Goal: Information Seeking & Learning: Learn about a topic

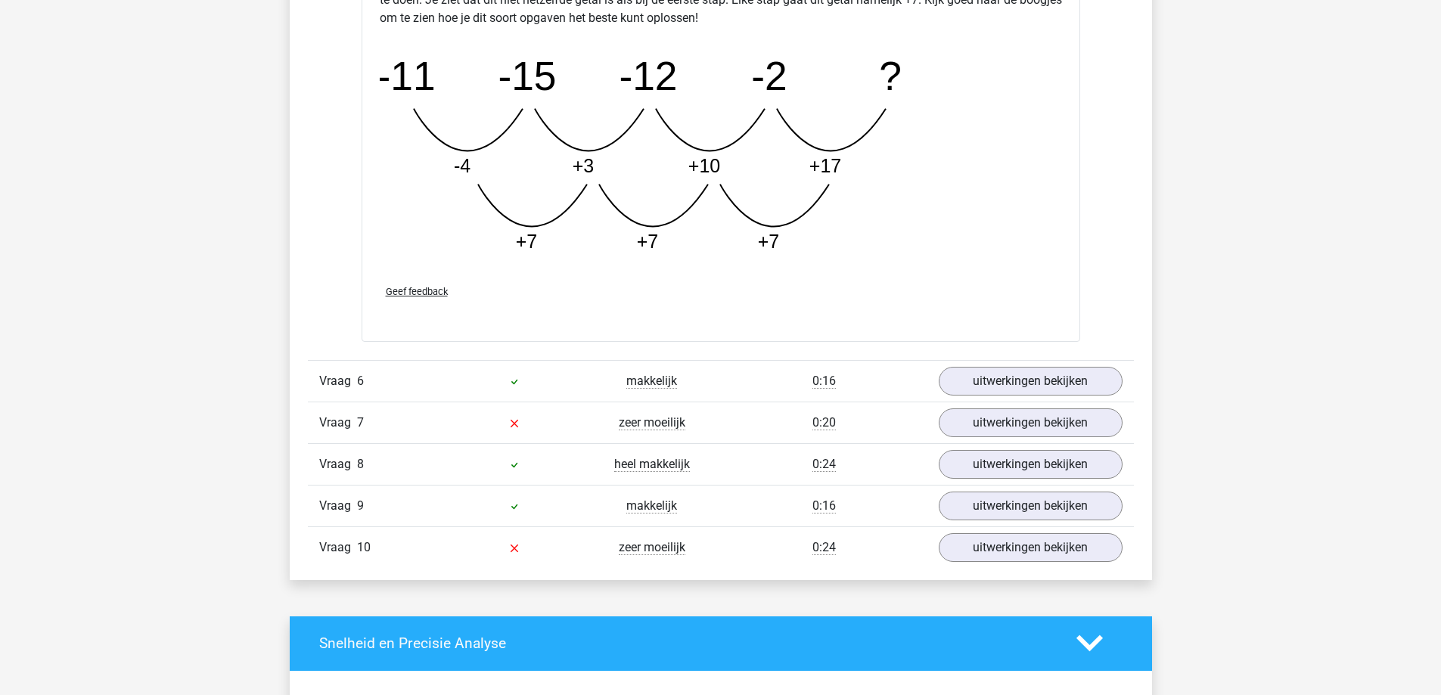
scroll to position [3146, 0]
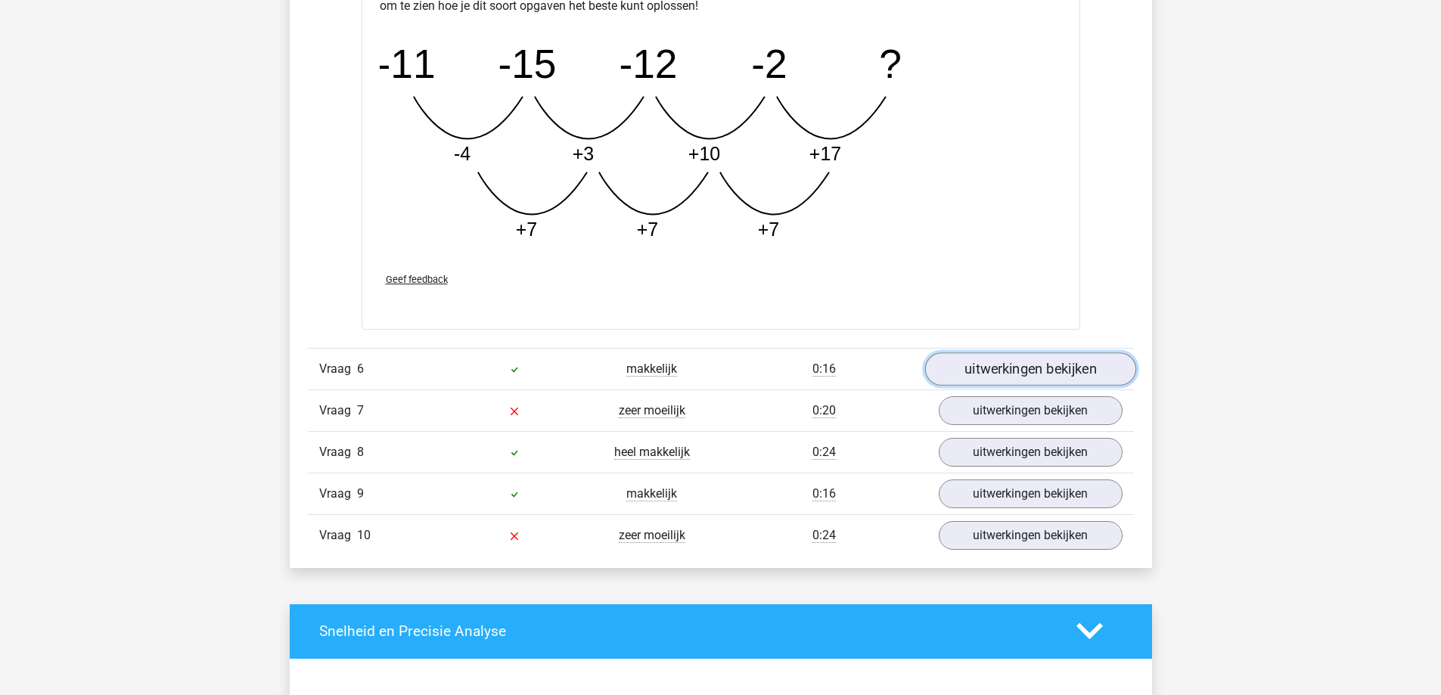
click at [975, 374] on link "uitwerkingen bekijken" at bounding box center [1029, 368] width 211 height 33
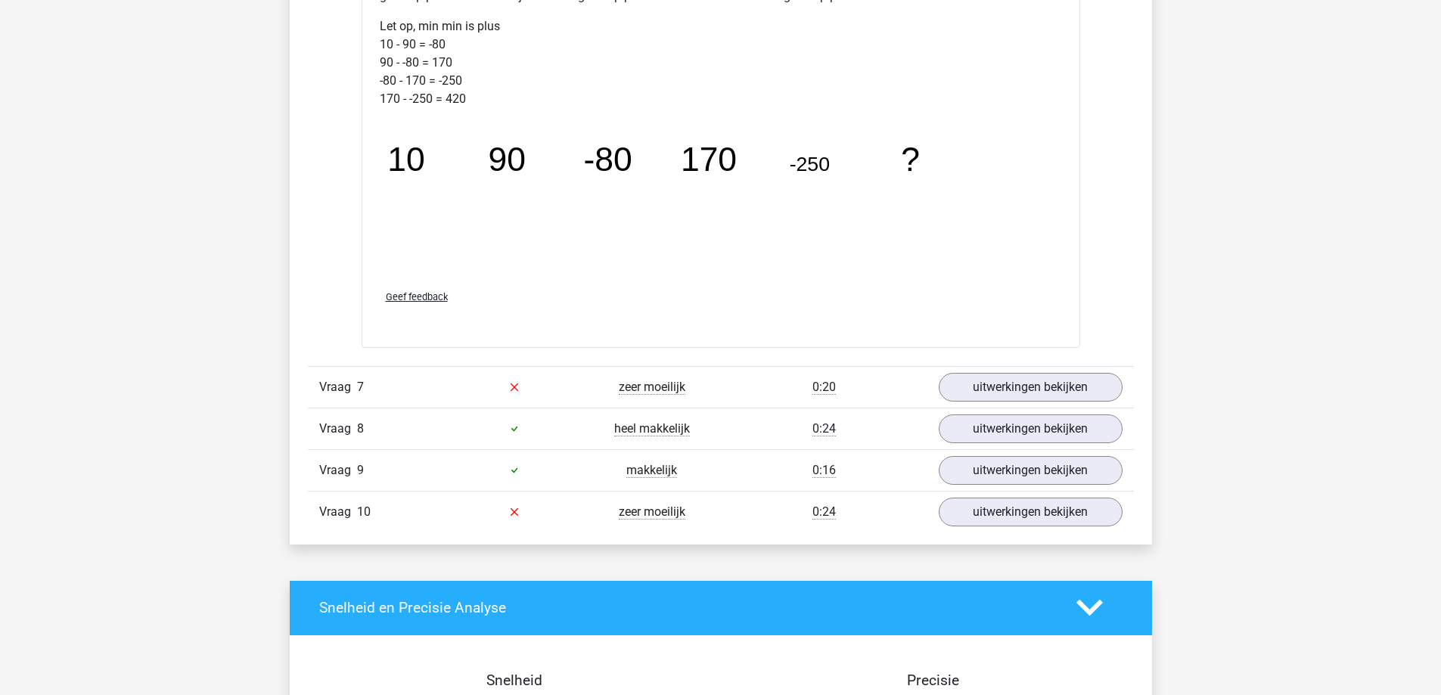
scroll to position [3978, 0]
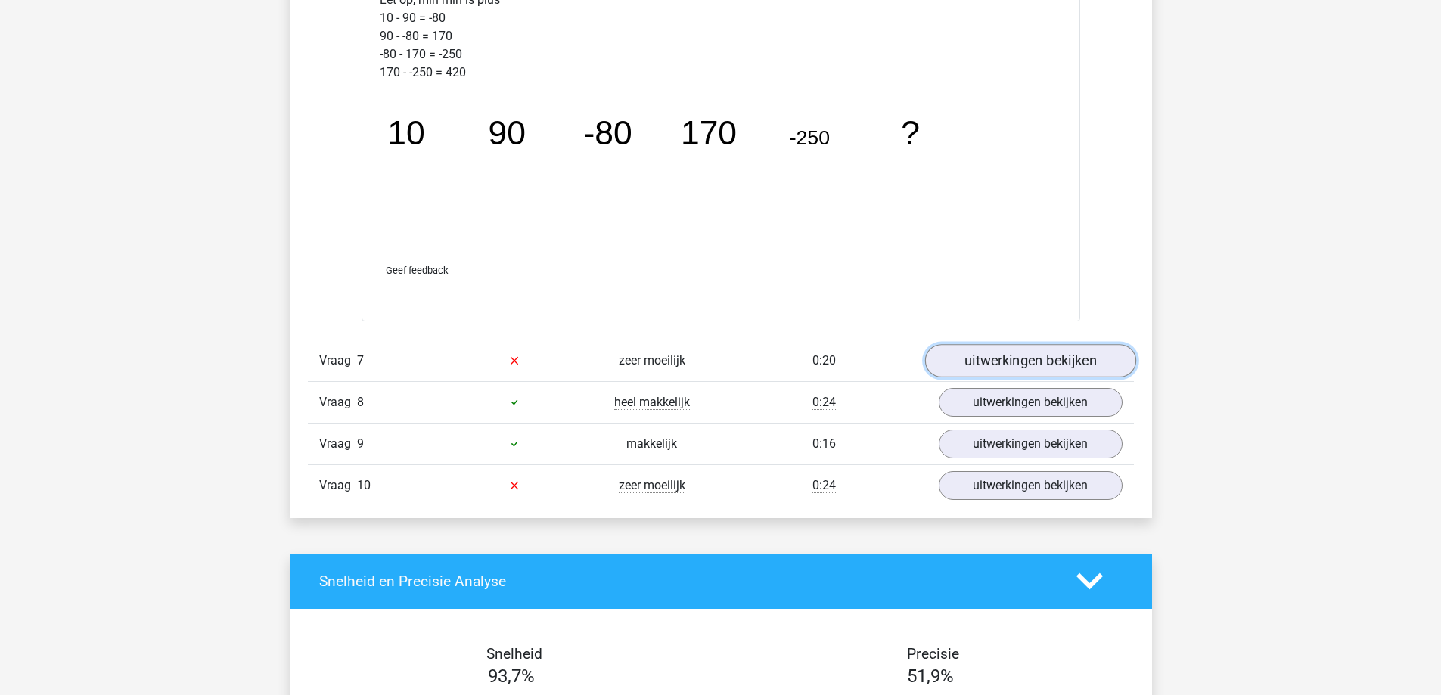
click at [988, 365] on link "uitwerkingen bekijken" at bounding box center [1029, 360] width 211 height 33
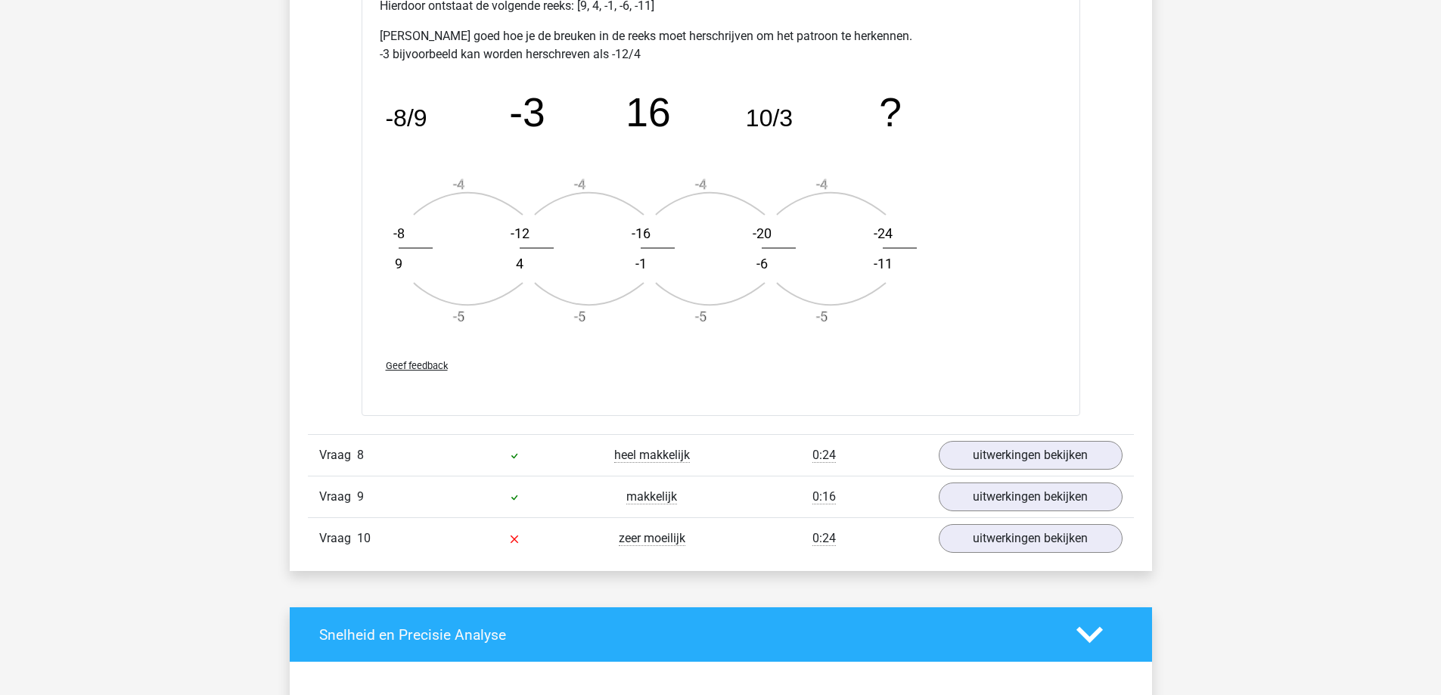
scroll to position [4886, 0]
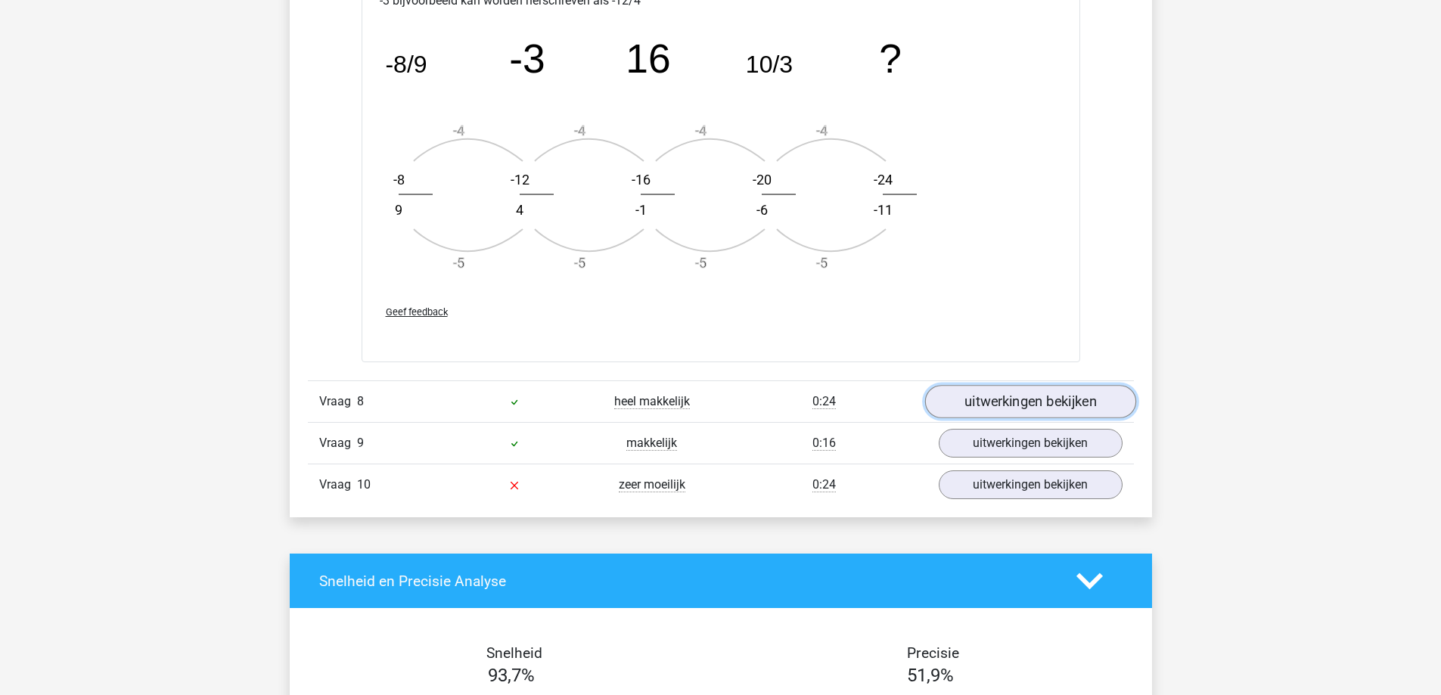
click at [995, 406] on link "uitwerkingen bekijken" at bounding box center [1029, 401] width 211 height 33
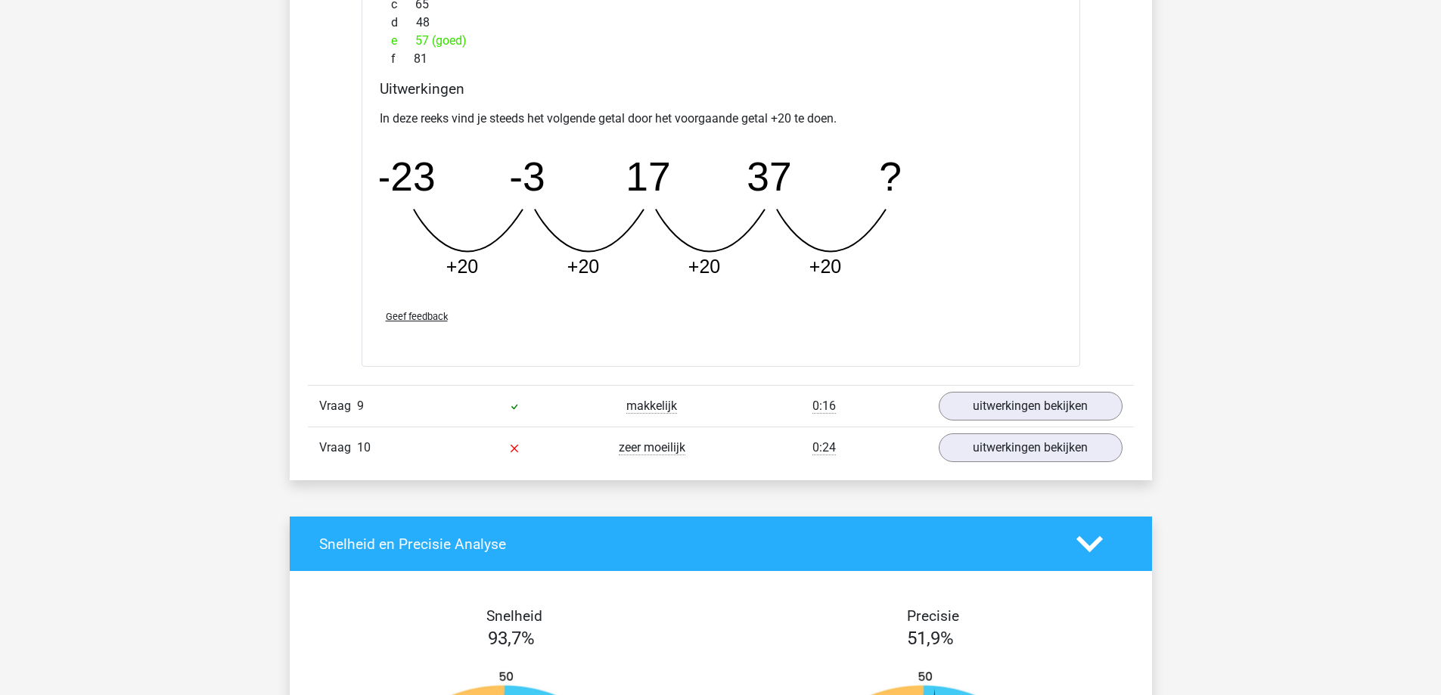
scroll to position [5642, 0]
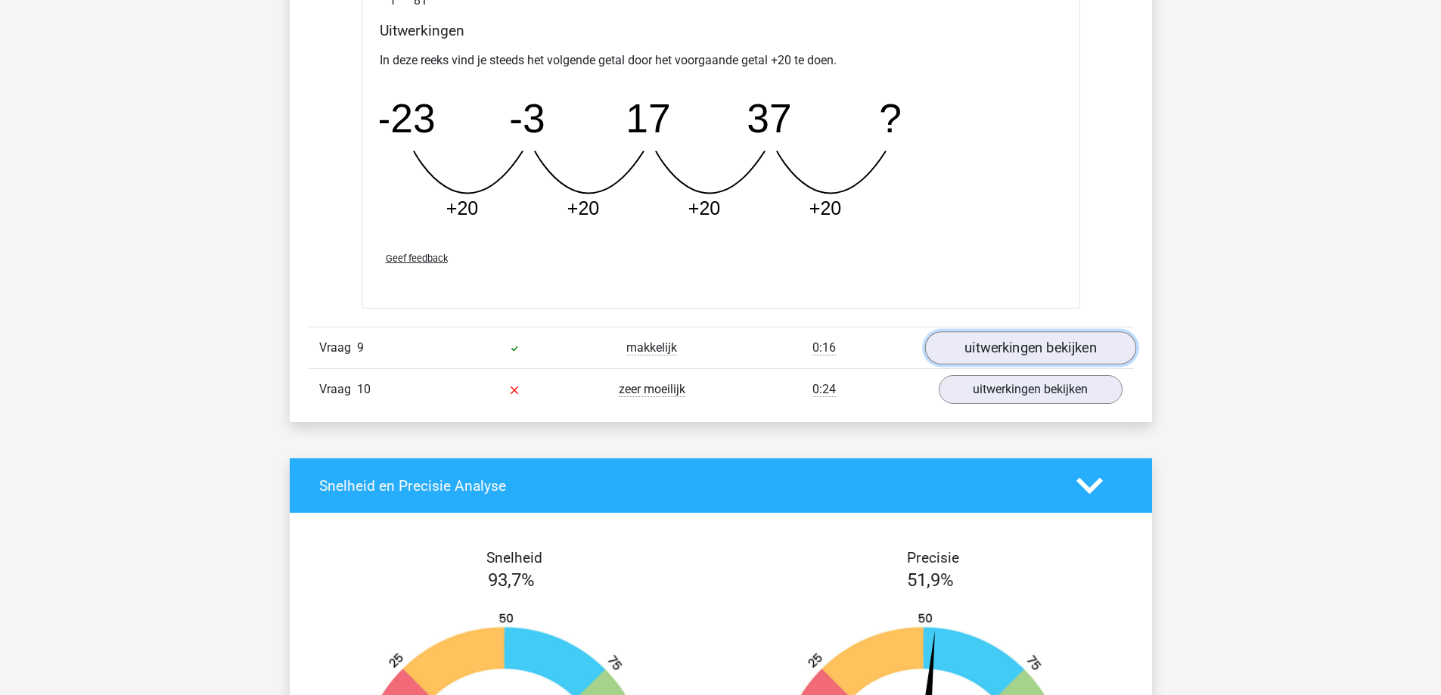
click at [1000, 355] on link "uitwerkingen bekijken" at bounding box center [1029, 347] width 211 height 33
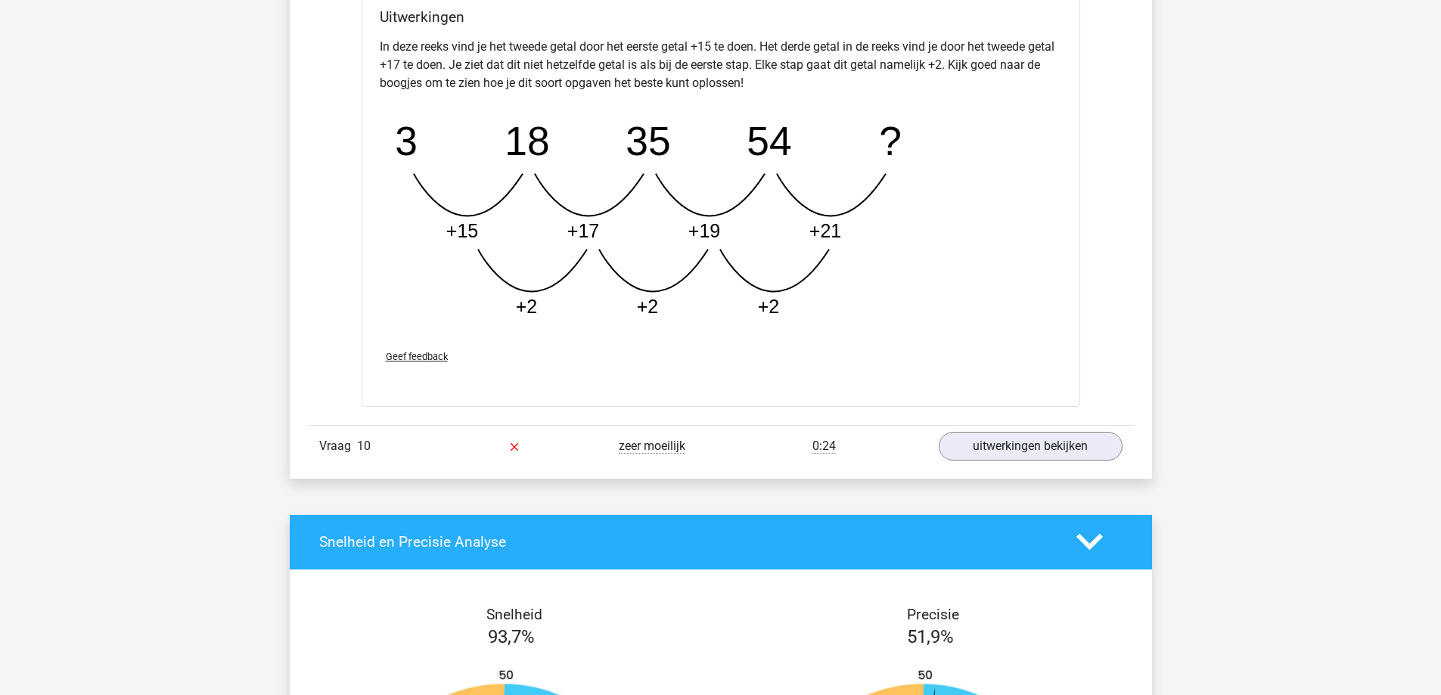
scroll to position [6550, 0]
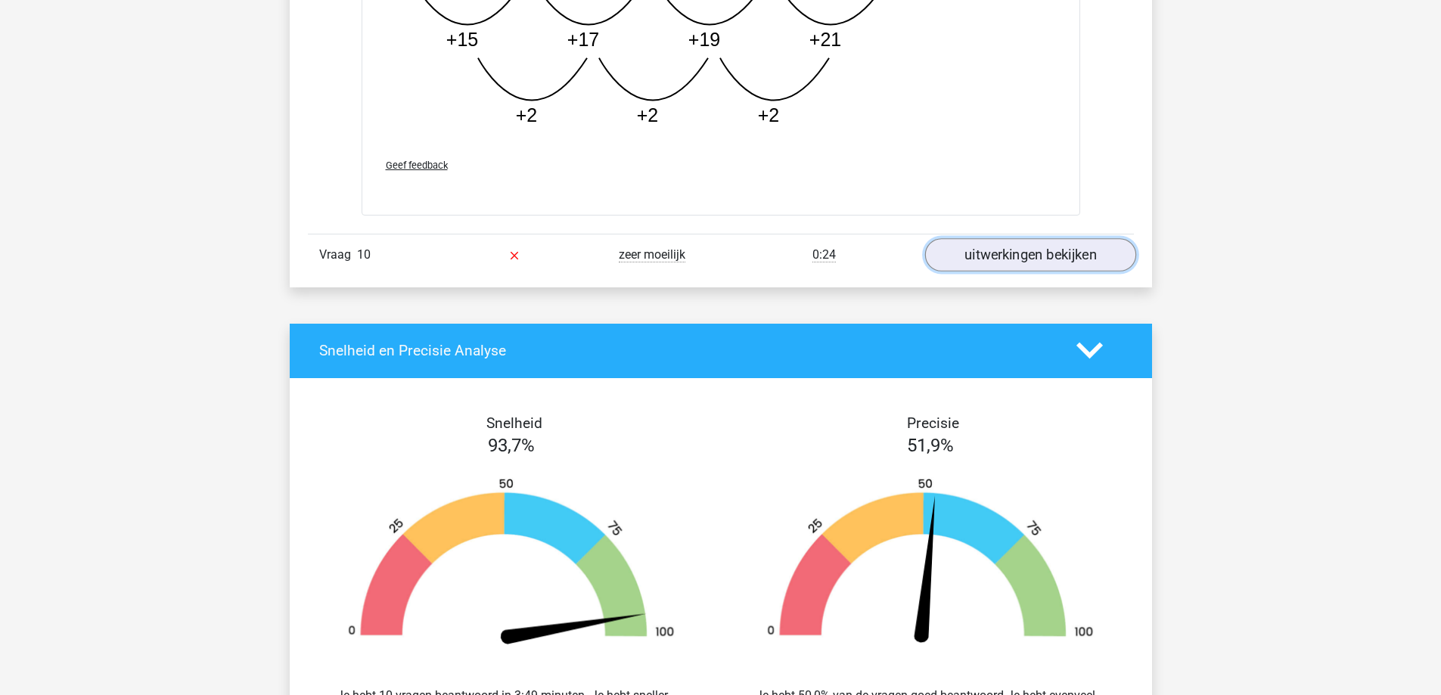
click at [1002, 253] on link "uitwerkingen bekijken" at bounding box center [1029, 254] width 211 height 33
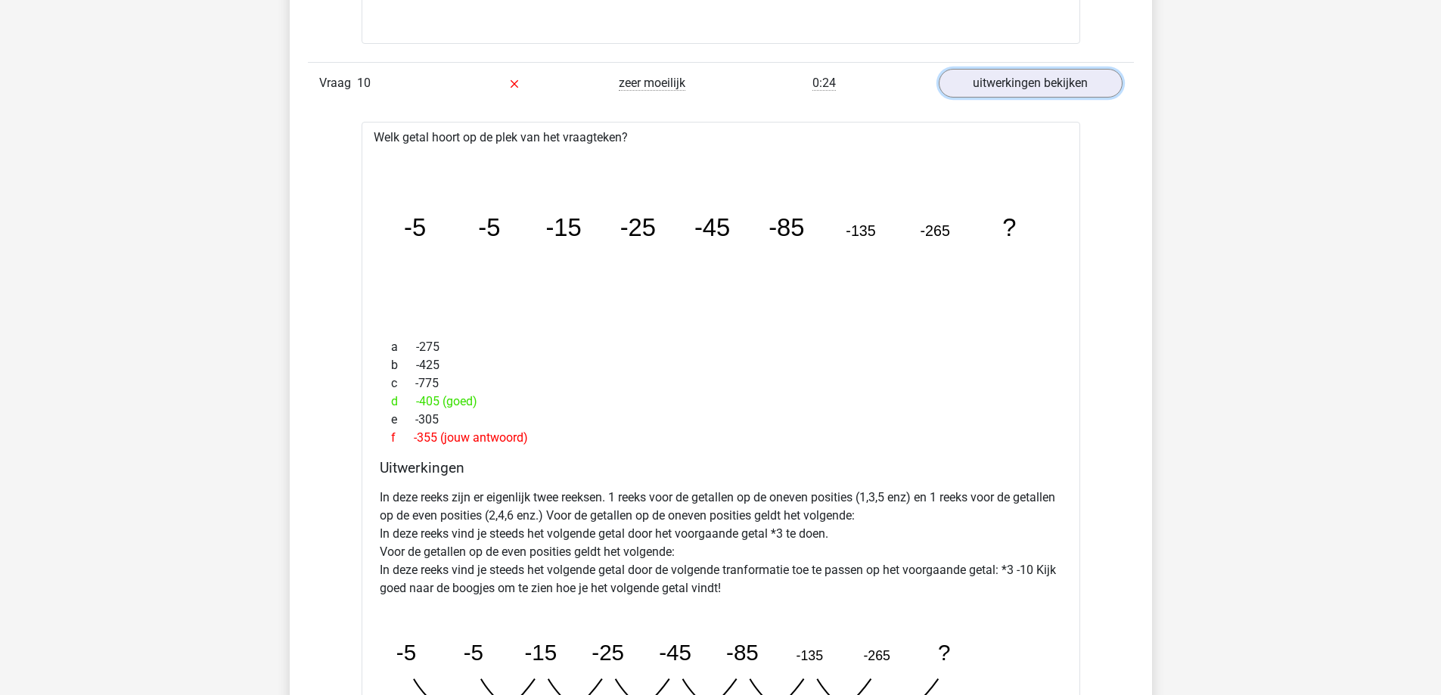
scroll to position [6701, 0]
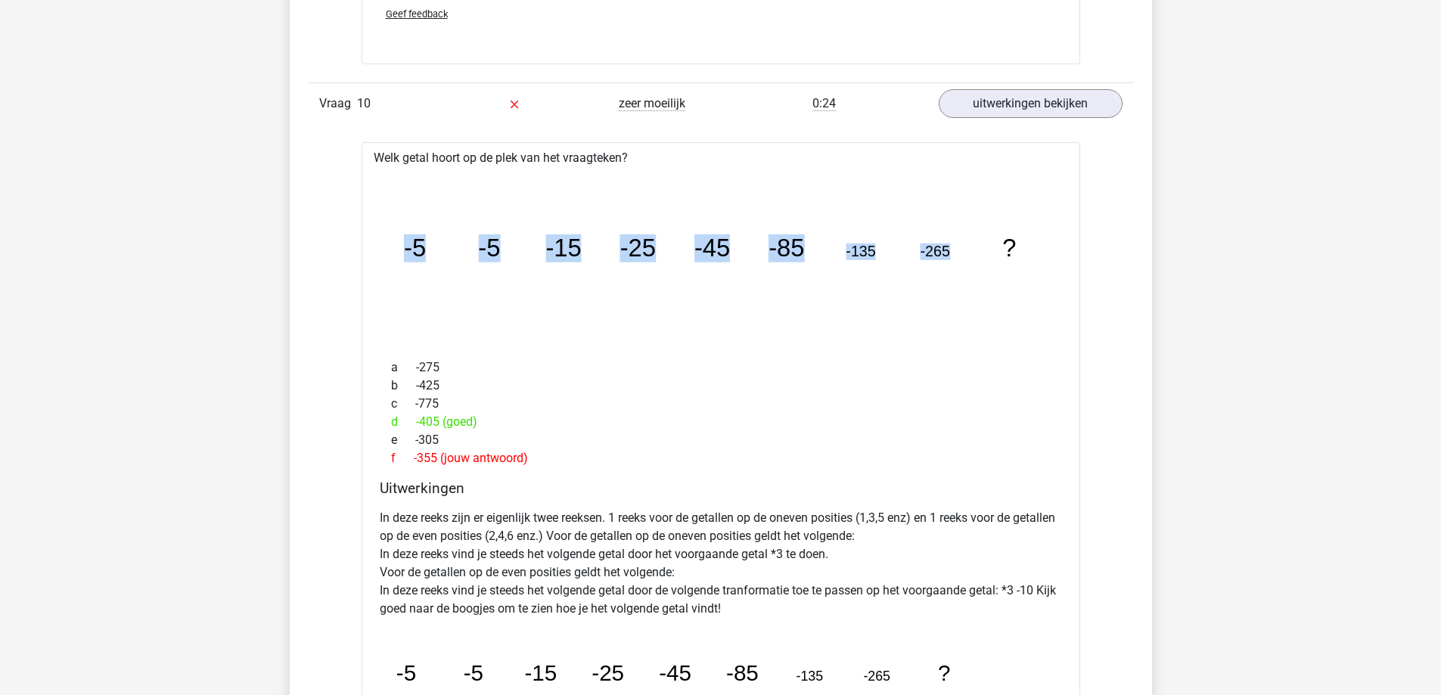
drag, startPoint x: 405, startPoint y: 247, endPoint x: 955, endPoint y: 261, distance: 550.1
click at [955, 261] on icon "image/svg+xml -5 -5 -15 -25 -45 -85 -135 -265 ?" at bounding box center [721, 257] width 670 height 168
copy g "-5 -5 -15 -25 -45 -85 -135 -265"
click at [579, 281] on icon "image/svg+xml -5 -5 -15 -25 -45 -85 -135 -265 ?" at bounding box center [721, 257] width 670 height 168
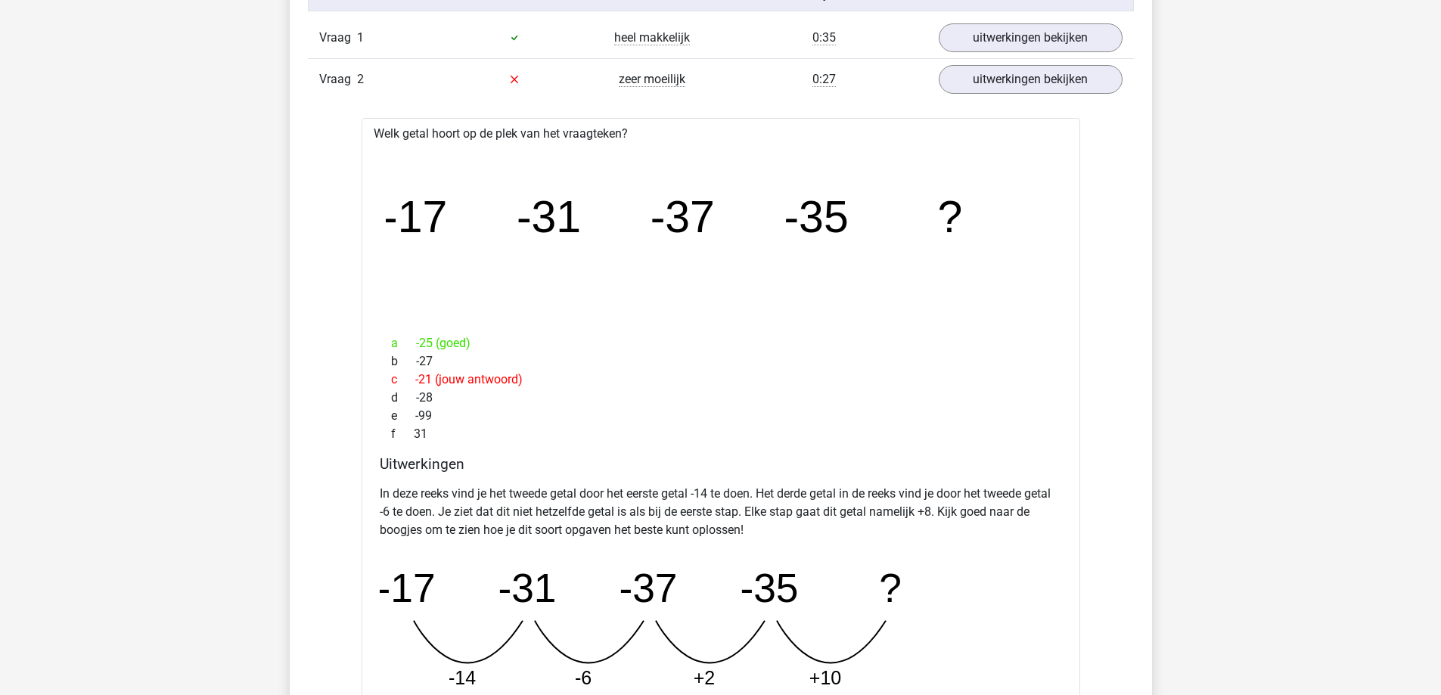
scroll to position [1028, 0]
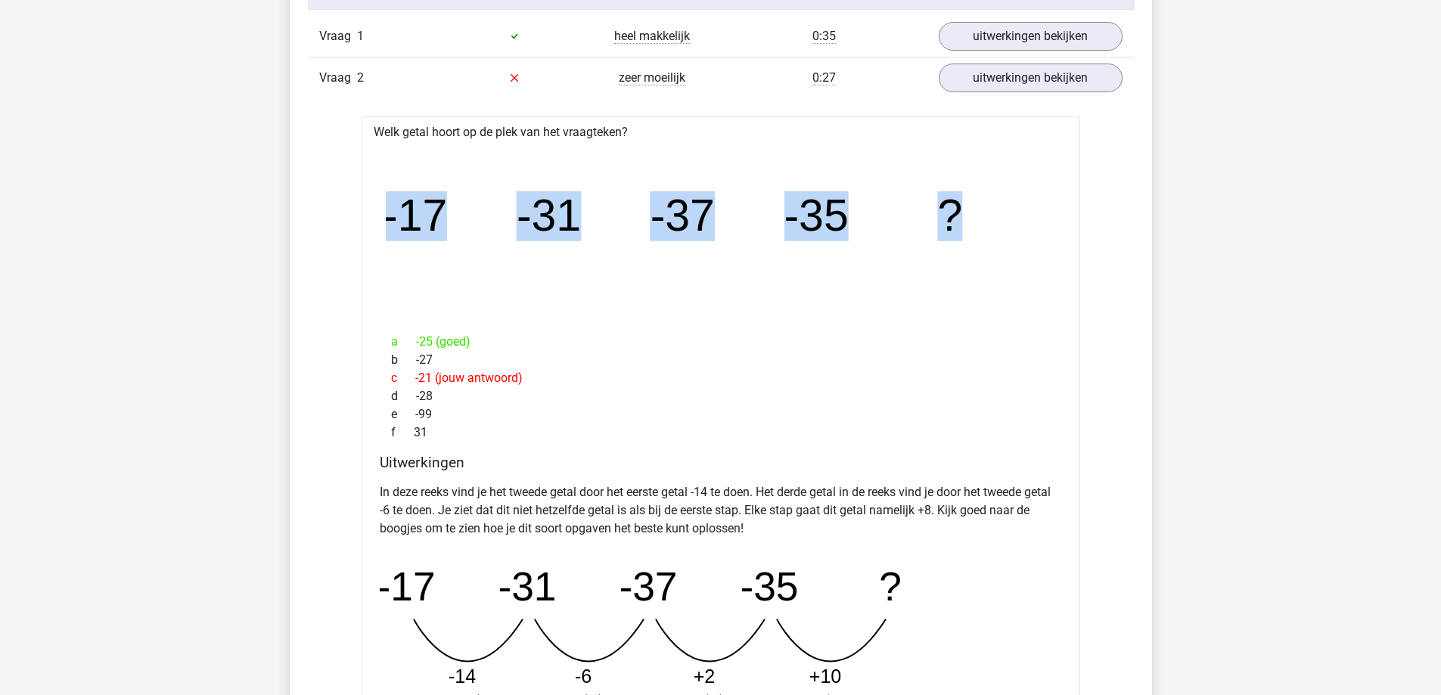
drag, startPoint x: 385, startPoint y: 222, endPoint x: 978, endPoint y: 246, distance: 593.5
click at [978, 246] on icon "image/svg+xml -17 -31 -37 -35 ?" at bounding box center [721, 231] width 670 height 168
copy g "-17 -31 -37 -35 ?"
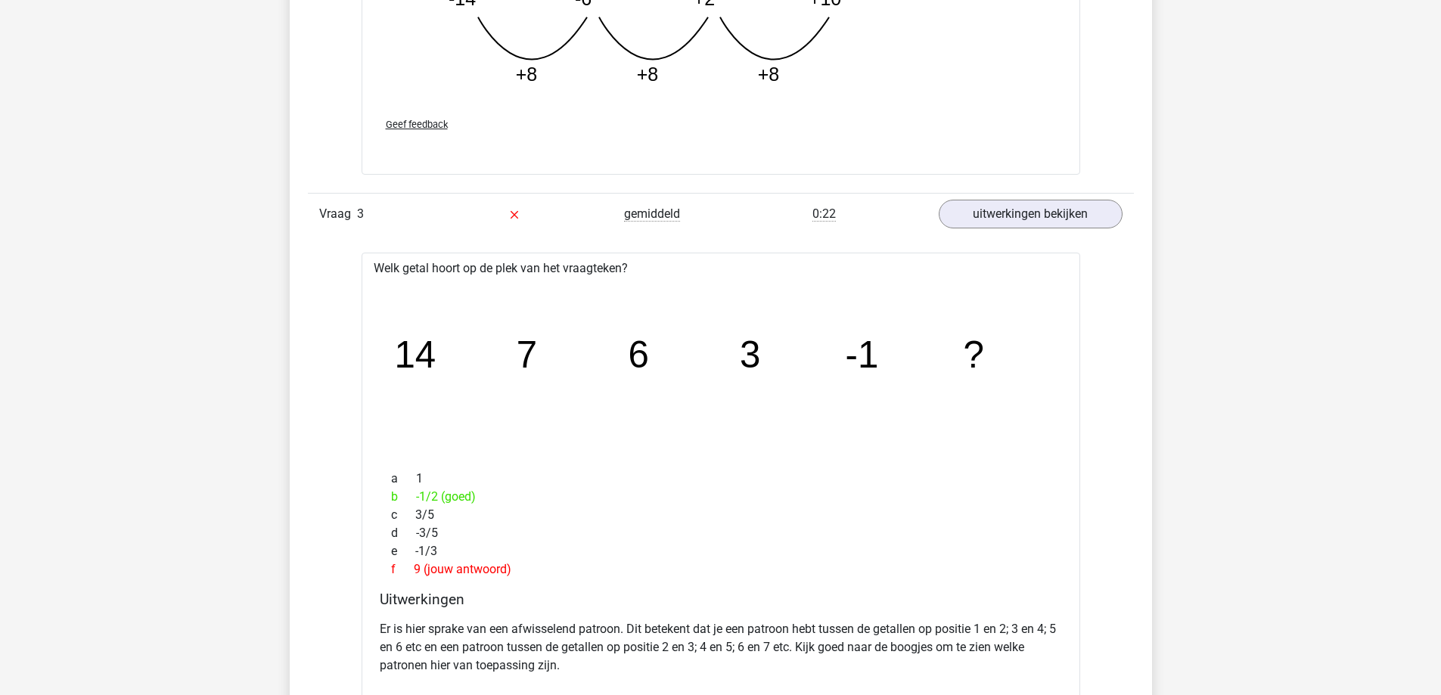
scroll to position [1709, 0]
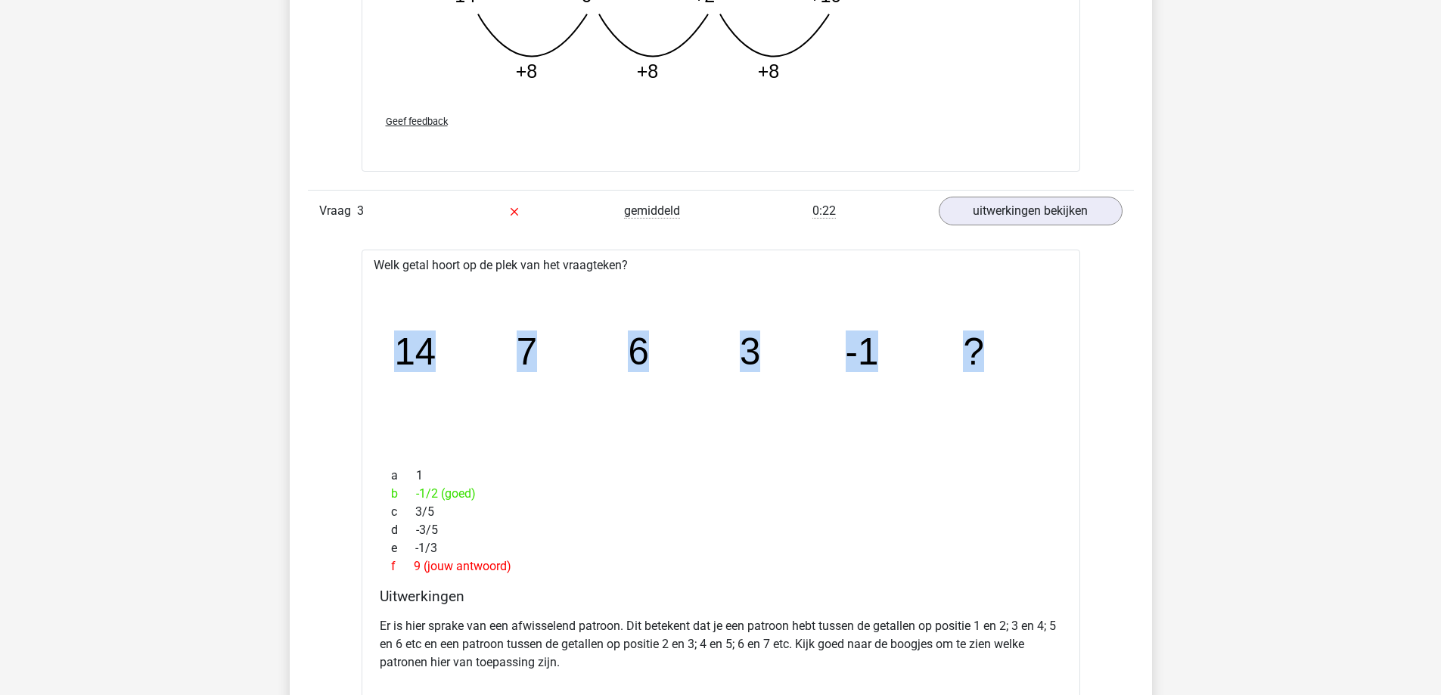
drag, startPoint x: 399, startPoint y: 346, endPoint x: 984, endPoint y: 357, distance: 585.5
click at [984, 357] on icon "image/svg+xml 14 7 6 3 -1 ?" at bounding box center [721, 365] width 670 height 168
copy g "14 7 6 3 -1 ?"
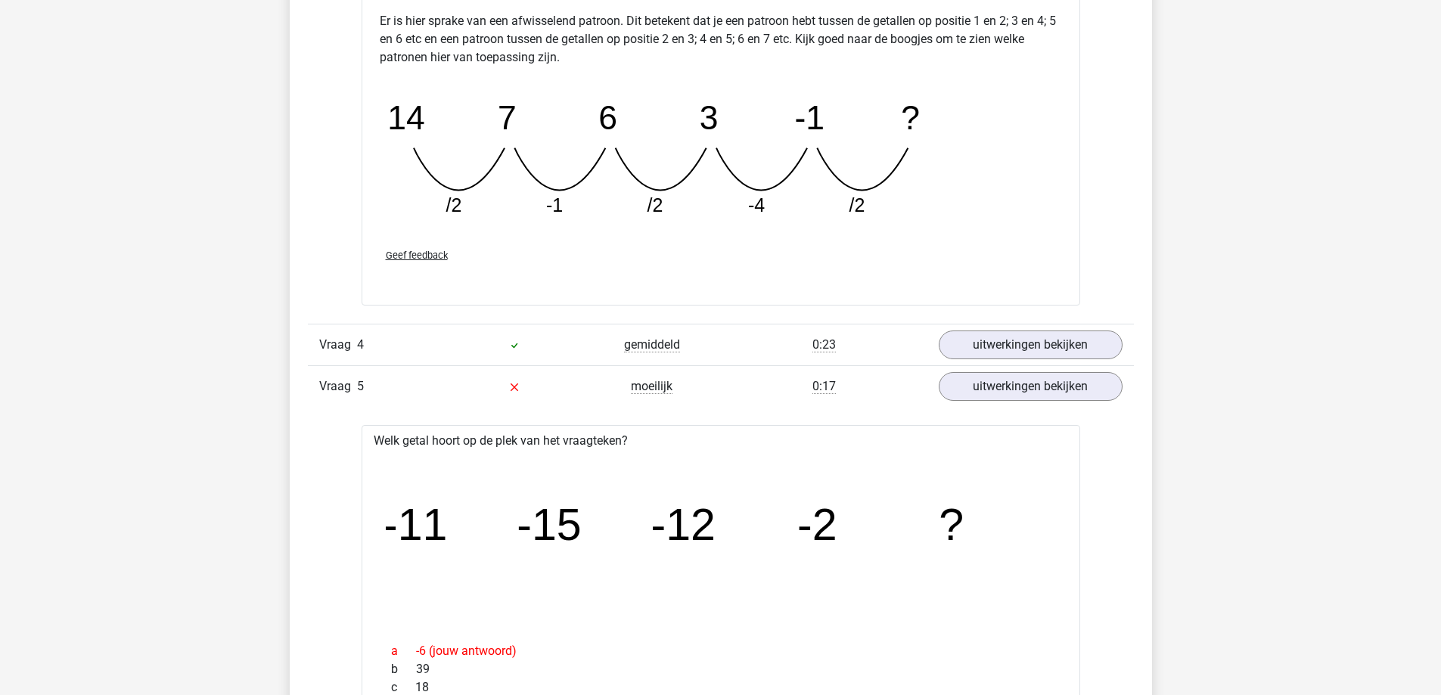
scroll to position [2389, 0]
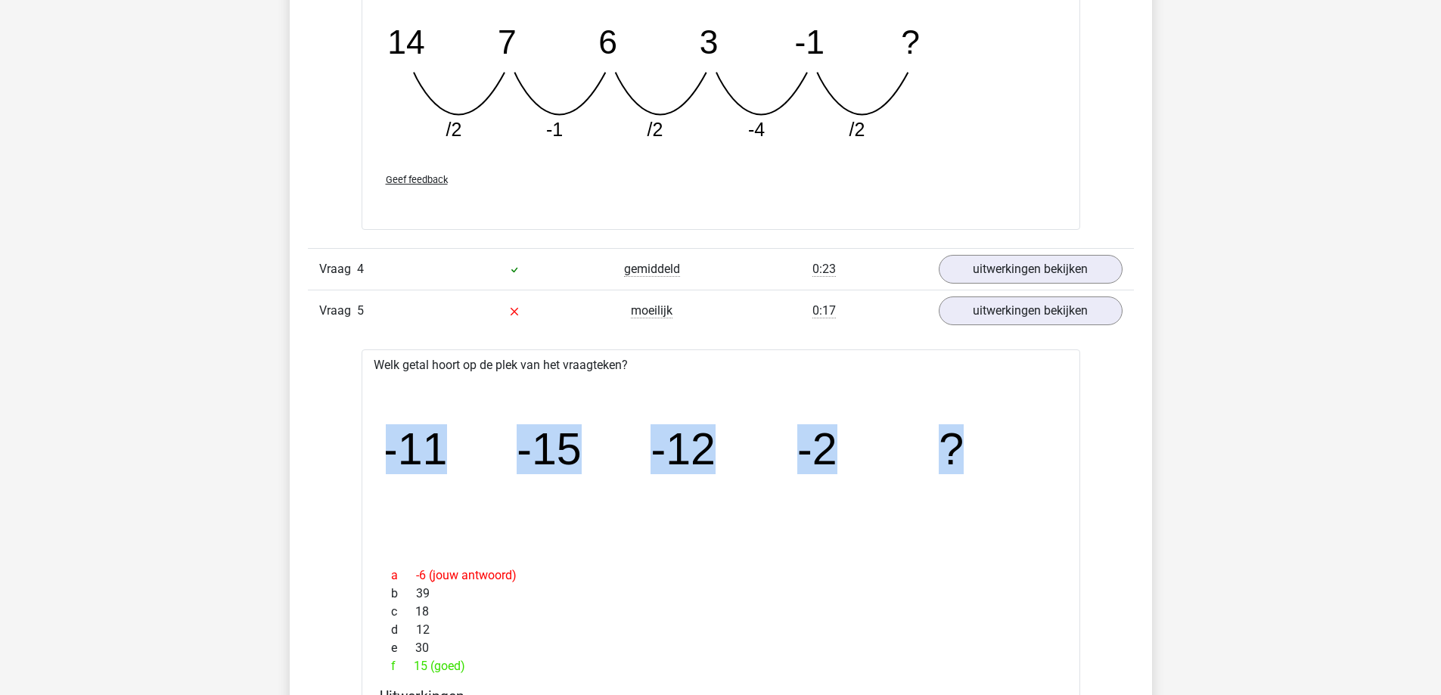
drag, startPoint x: 387, startPoint y: 450, endPoint x: 1024, endPoint y: 448, distance: 637.6
click at [1024, 448] on icon "image/svg+xml -11 -15 -12 -2 ?" at bounding box center [721, 464] width 670 height 168
copy g "-11 -15 -12 -2 ?"
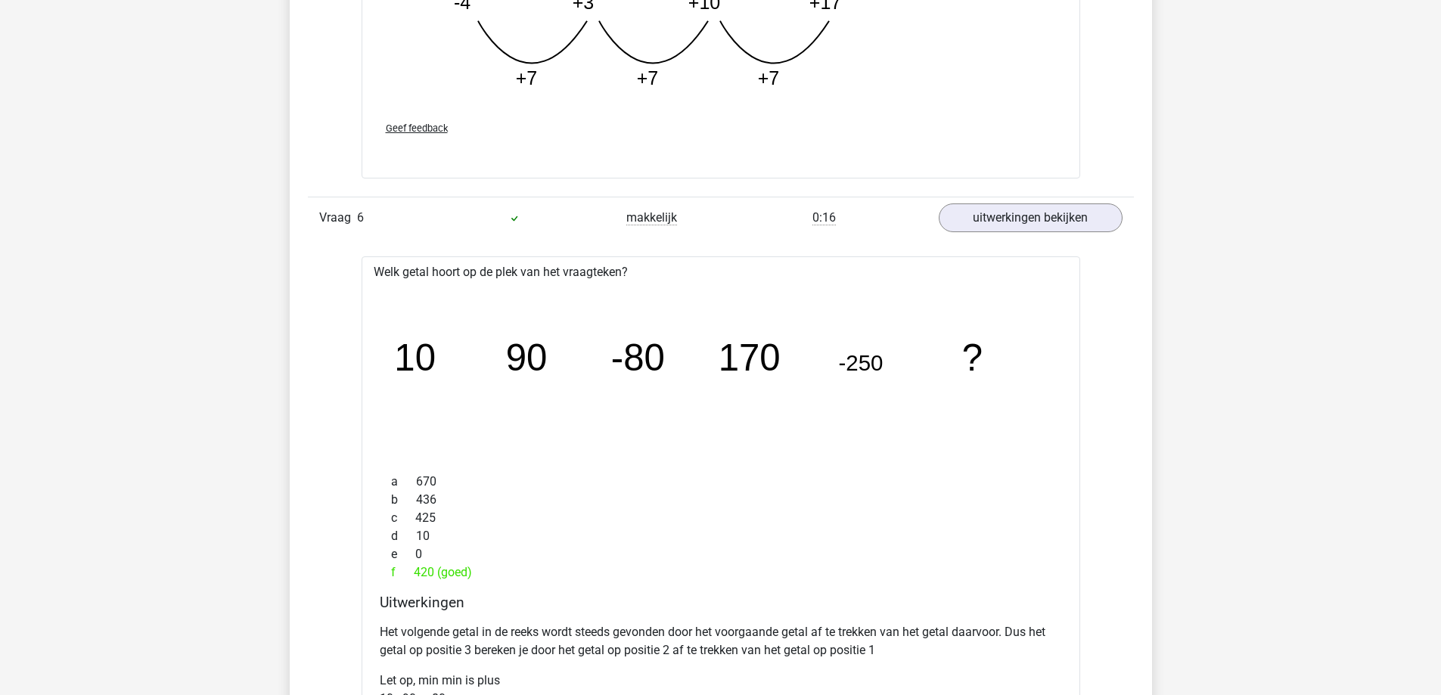
scroll to position [3373, 0]
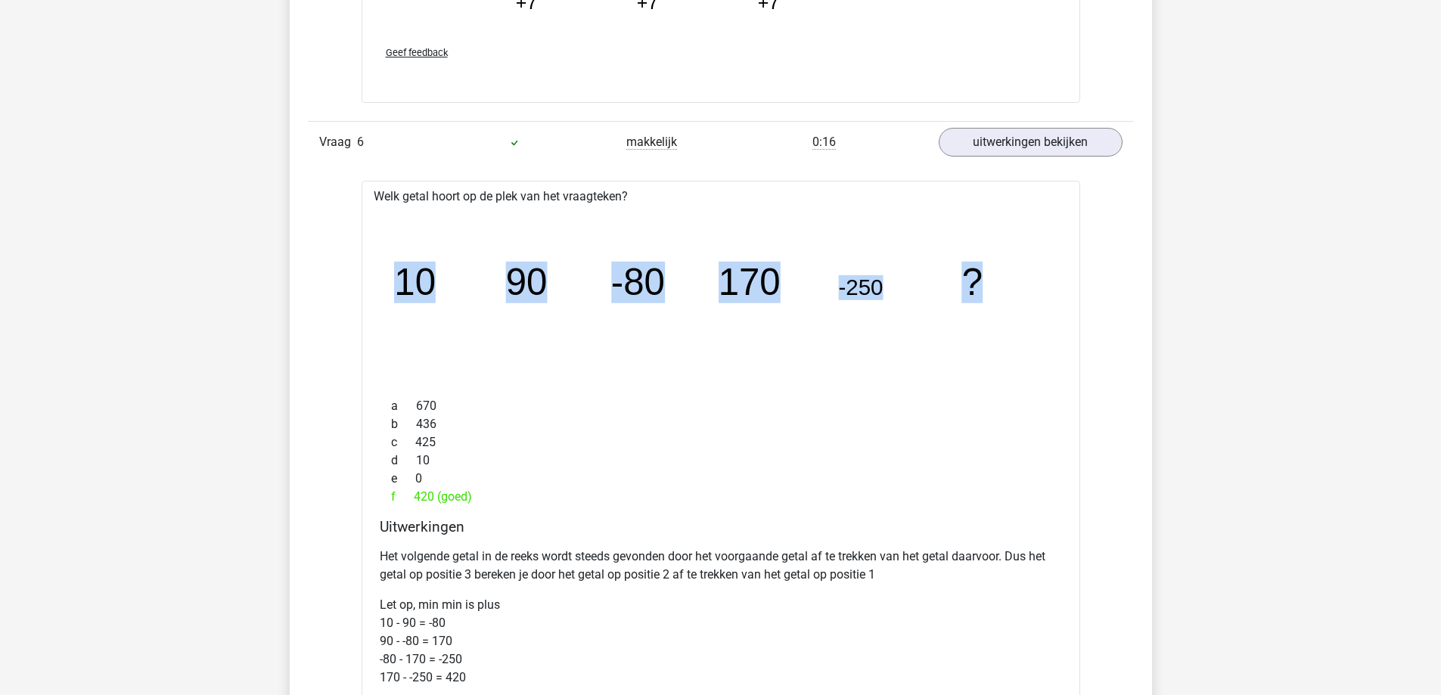
drag, startPoint x: 398, startPoint y: 282, endPoint x: 1017, endPoint y: 260, distance: 619.9
click at [1017, 260] on icon "image/svg+xml 10 90 -80 170 -250 ?" at bounding box center [721, 296] width 670 height 168
copy g "10 90 -80 170 -250 ?"
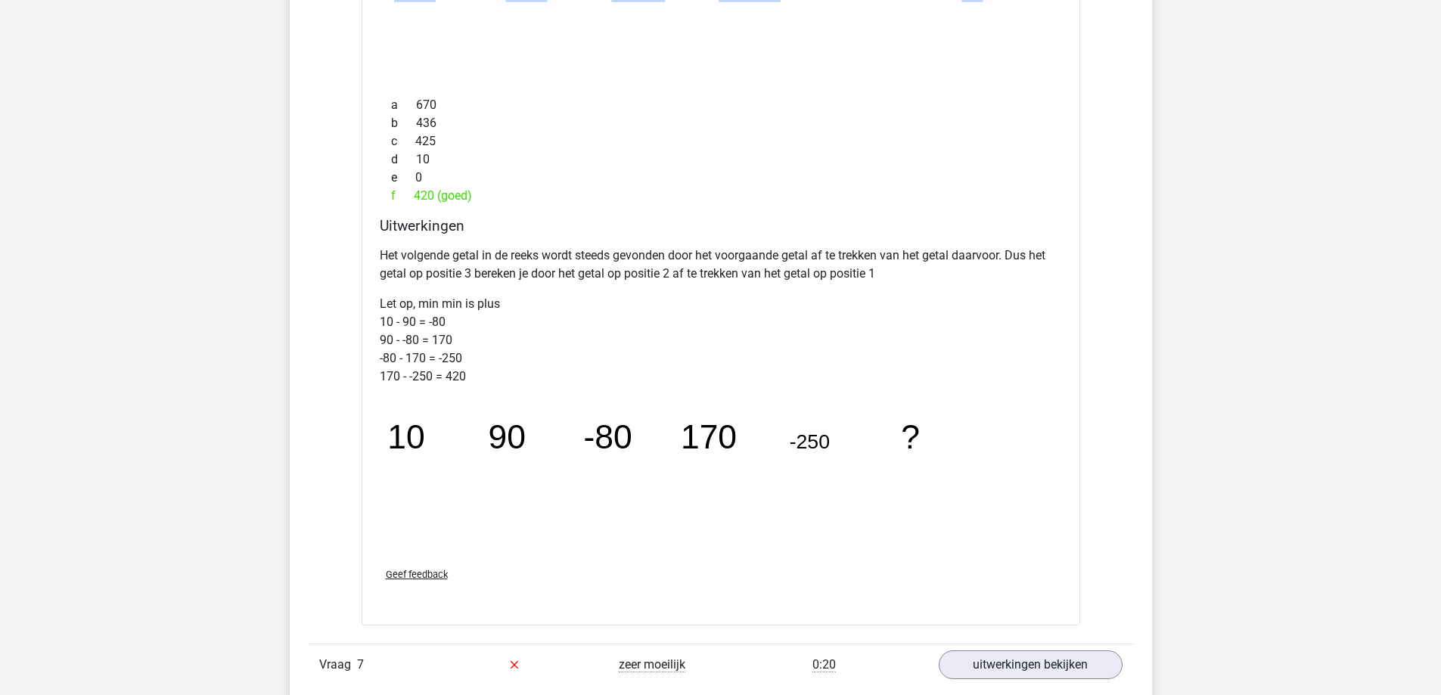
scroll to position [3675, 0]
drag, startPoint x: 390, startPoint y: 438, endPoint x: 733, endPoint y: 440, distance: 343.4
click at [733, 440] on g "10 90 -80 170 -250 ?" at bounding box center [653, 435] width 533 height 37
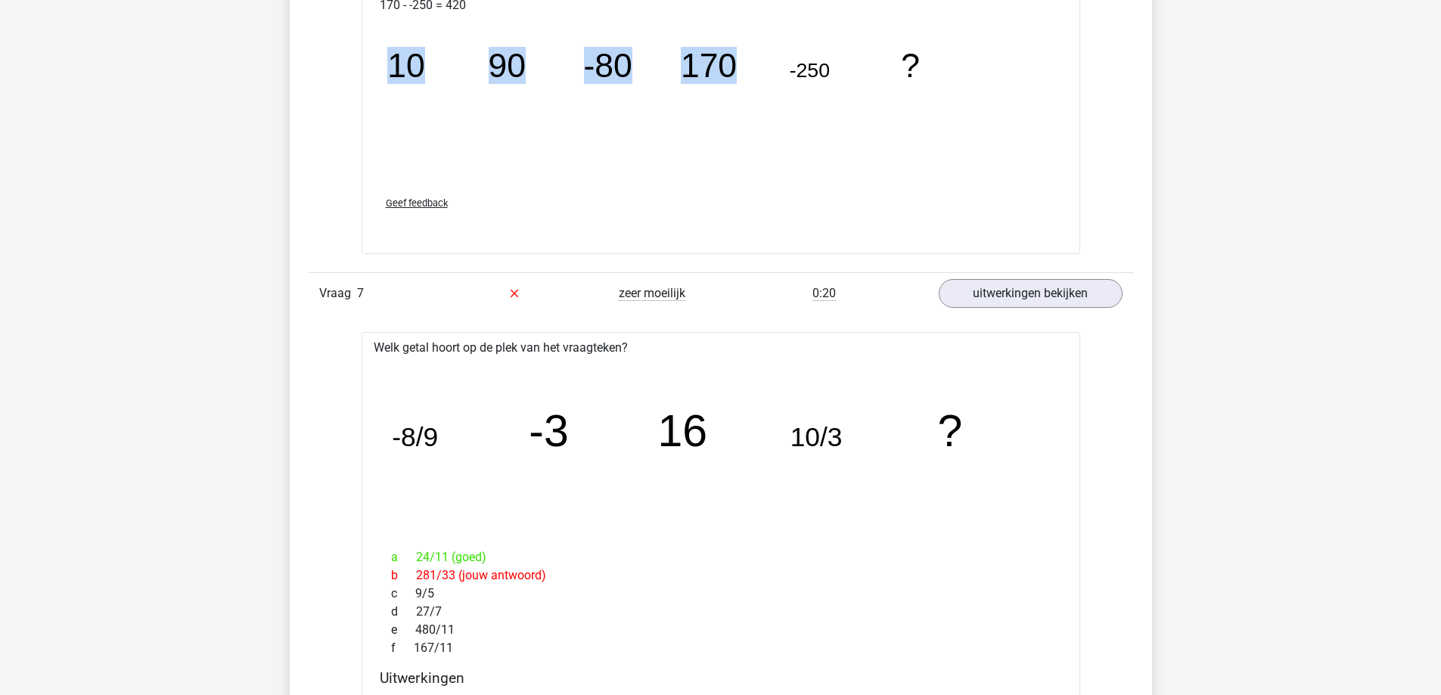
scroll to position [4129, 0]
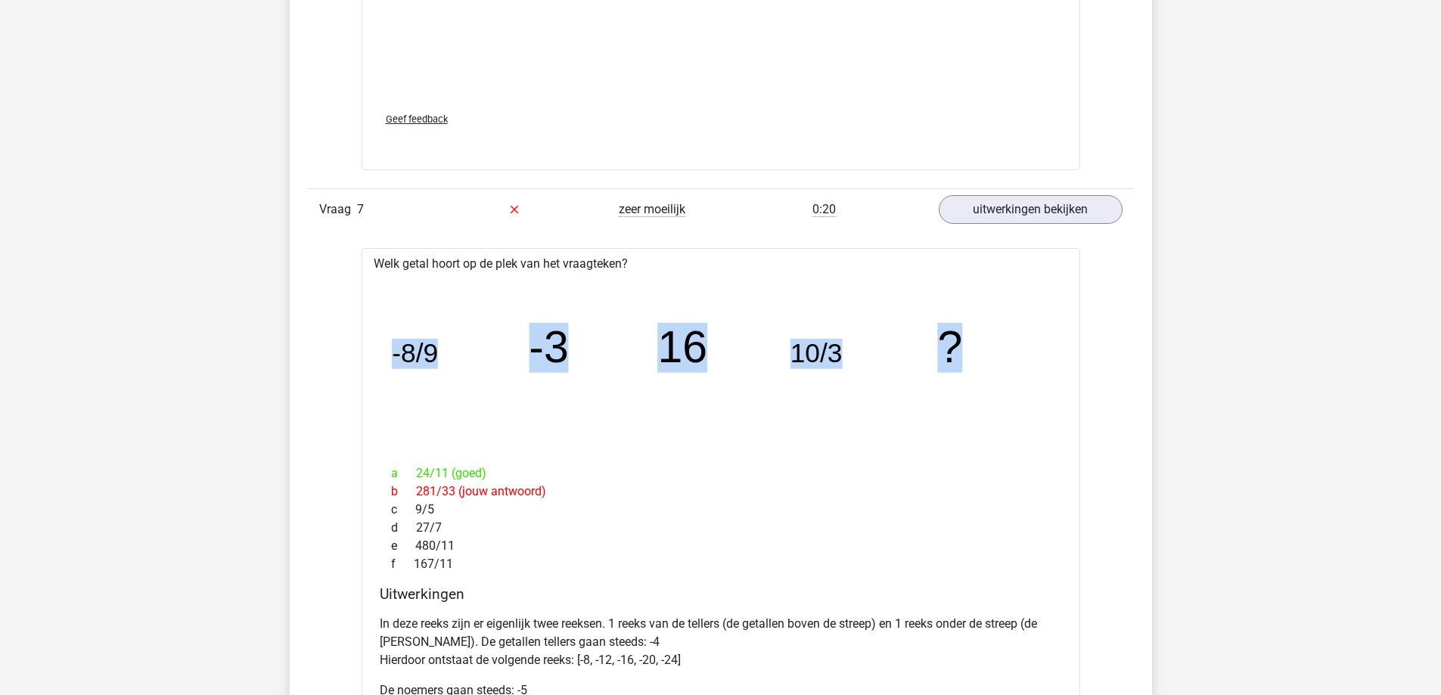
drag, startPoint x: 394, startPoint y: 356, endPoint x: 989, endPoint y: 363, distance: 594.6
click at [989, 363] on icon "image/svg+xml -8/9 -3 16 10/3 ?" at bounding box center [721, 363] width 670 height 168
copy g "-8/9 -3 16 10/3 ?"
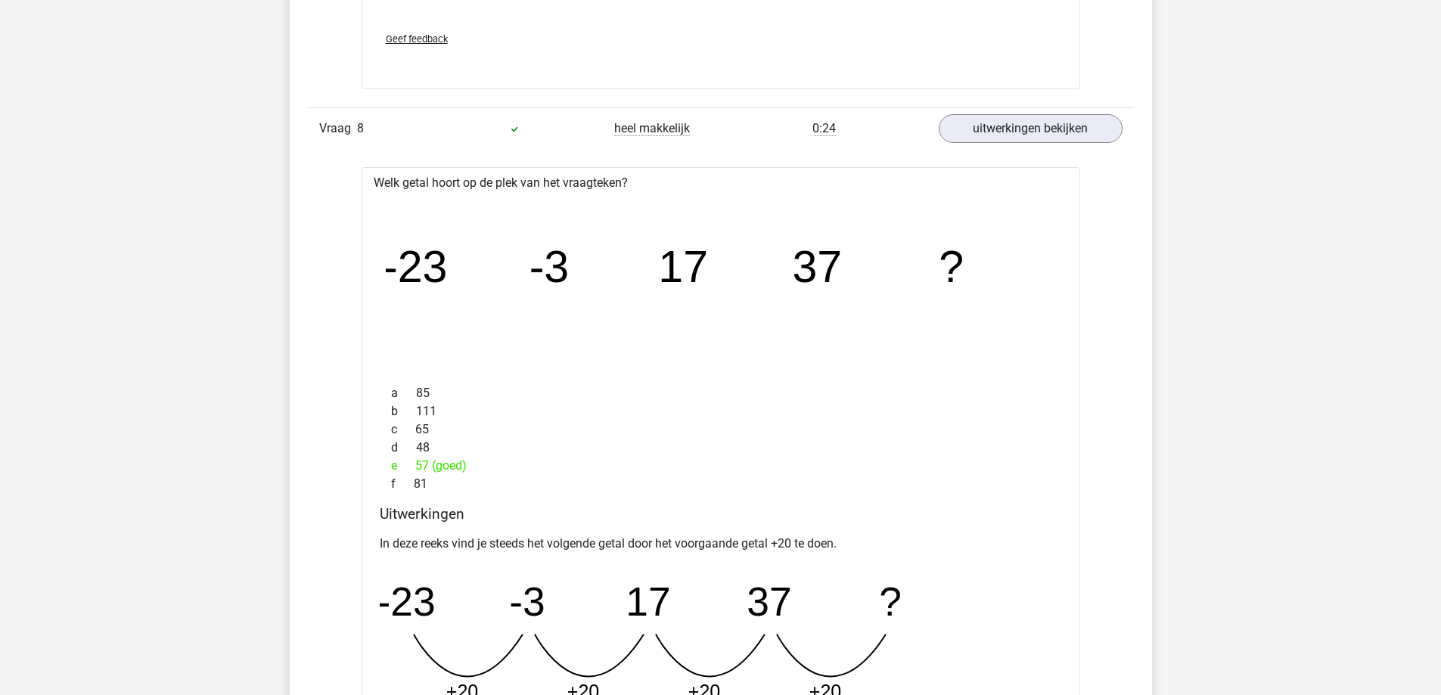
scroll to position [5188, 0]
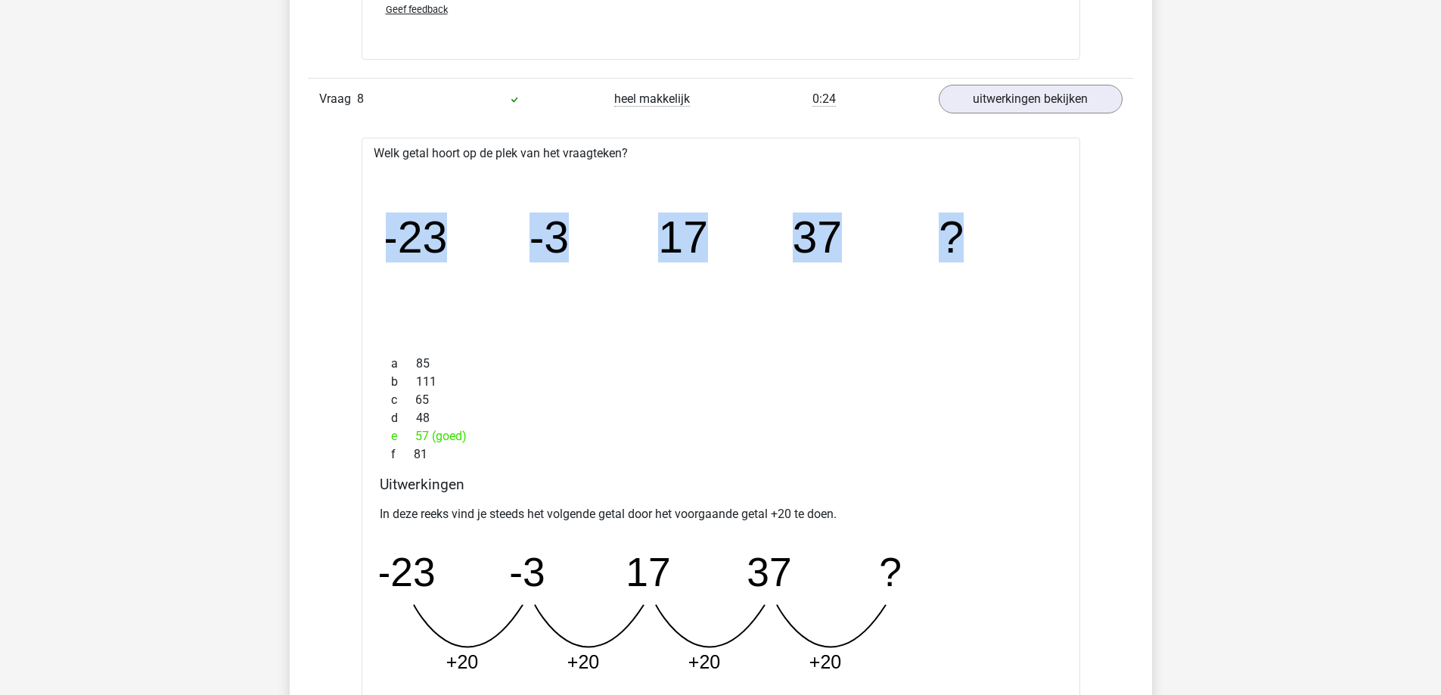
drag, startPoint x: 385, startPoint y: 238, endPoint x: 976, endPoint y: 251, distance: 590.9
click at [976, 251] on icon "image/svg+xml -23 -3 17 37 ?" at bounding box center [721, 253] width 670 height 168
copy g "-23 -3 17 37 ?"
